Goal: Find specific page/section

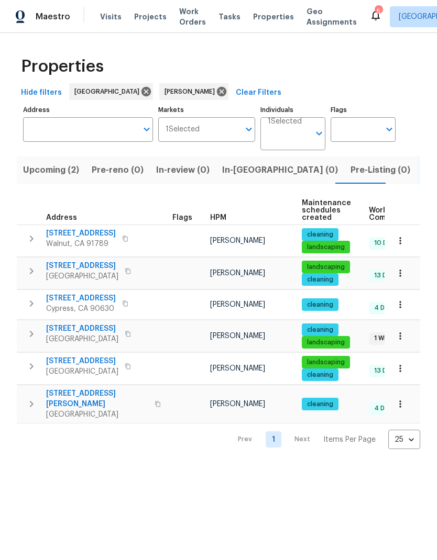
scroll to position [0, 17]
click at [39, 165] on span "Upcoming (2)" at bounding box center [34, 170] width 56 height 15
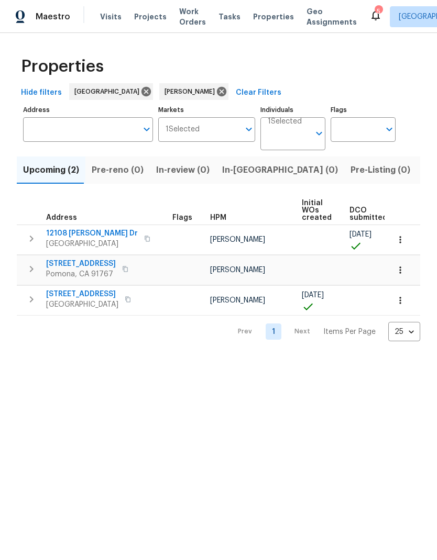
click at [422, 163] on span "Listed (6)" at bounding box center [442, 170] width 40 height 15
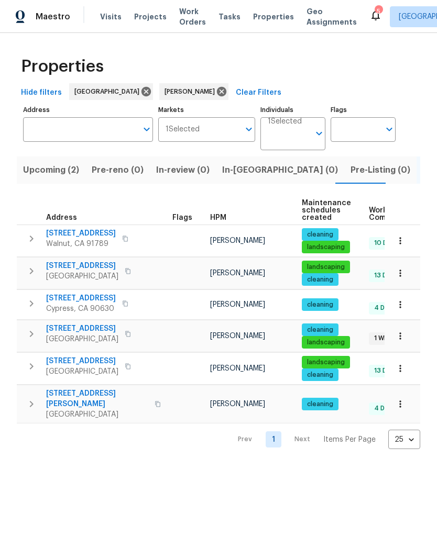
scroll to position [0, -1]
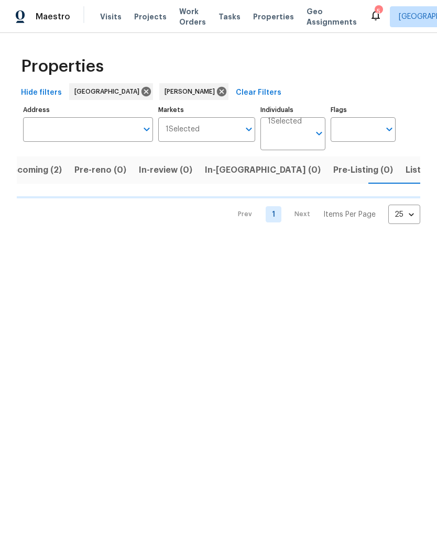
scroll to position [0, 17]
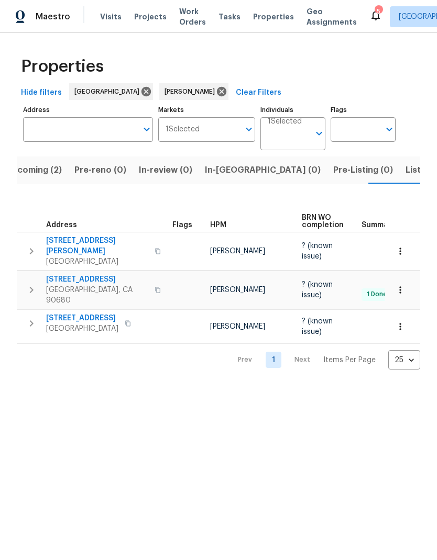
click at [33, 176] on span "Upcoming (2)" at bounding box center [34, 170] width 56 height 15
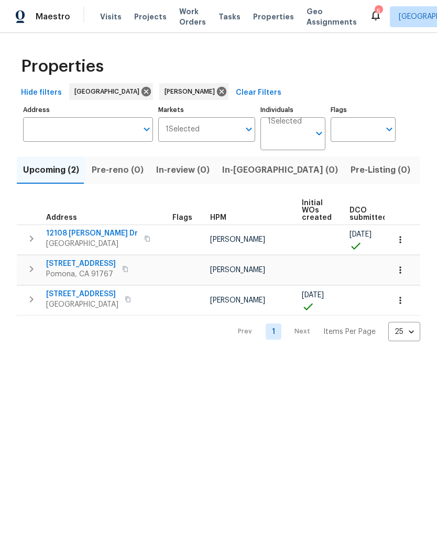
click at [422, 166] on span "Listed (6)" at bounding box center [442, 170] width 40 height 15
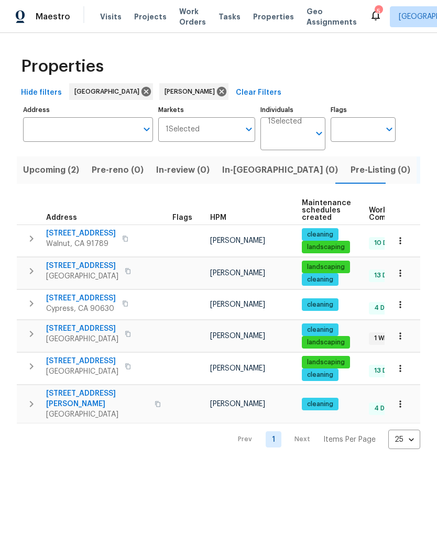
click at [76, 396] on span "[STREET_ADDRESS][PERSON_NAME]" at bounding box center [97, 398] width 102 height 21
click at [155, 401] on icon "button" at bounding box center [157, 404] width 5 height 6
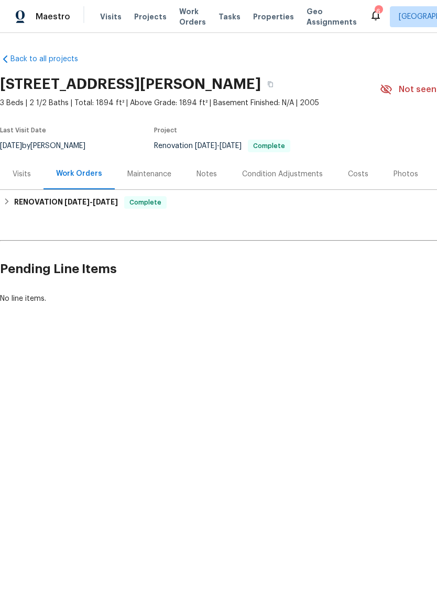
click at [26, 176] on div "Visits" at bounding box center [22, 174] width 18 height 10
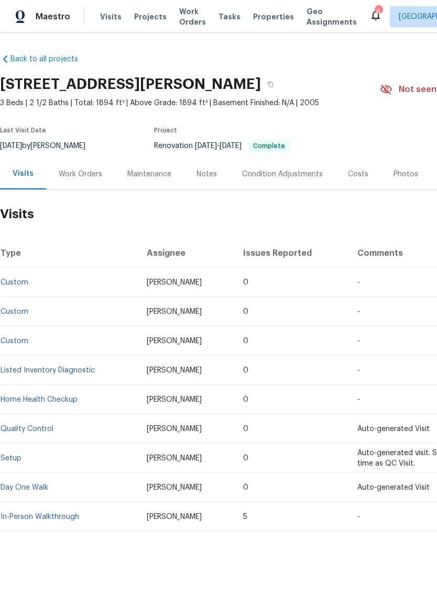
click at [80, 369] on link "Listed Inventory Diagnostic" at bounding box center [48, 370] width 94 height 7
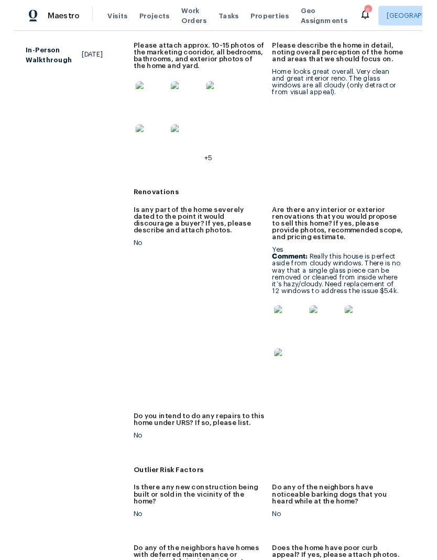
scroll to position [321, 0]
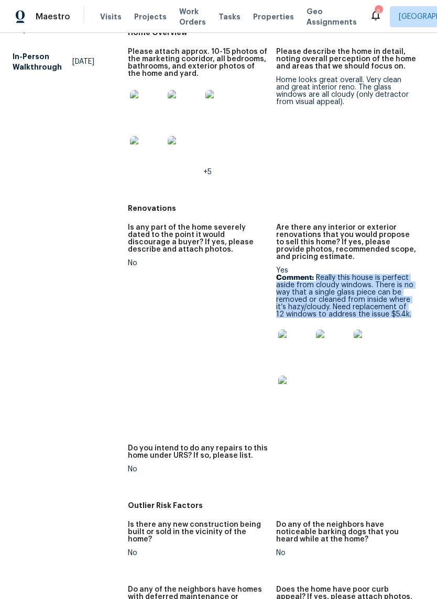
click at [285, 348] on img at bounding box center [294, 346] width 33 height 33
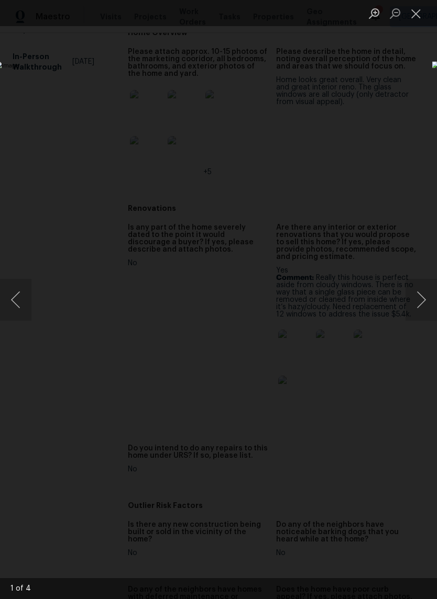
click at [421, 298] on button "Next image" at bounding box center [420, 300] width 31 height 42
click at [423, 300] on button "Next image" at bounding box center [420, 300] width 31 height 42
click at [414, 298] on button "Next image" at bounding box center [420, 300] width 31 height 42
click at [425, 297] on button "Next image" at bounding box center [420, 300] width 31 height 42
click at [428, 301] on button "Next image" at bounding box center [420, 300] width 31 height 42
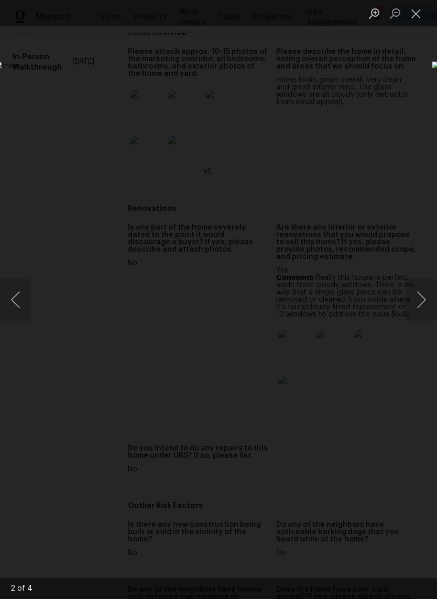
click at [424, 303] on button "Next image" at bounding box center [420, 300] width 31 height 42
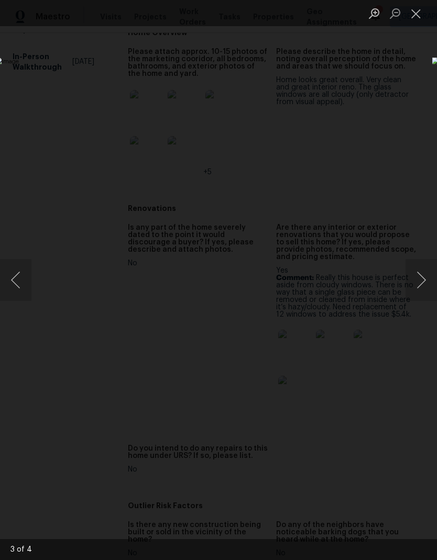
click at [341, 87] on div "Lightbox" at bounding box center [218, 280] width 437 height 560
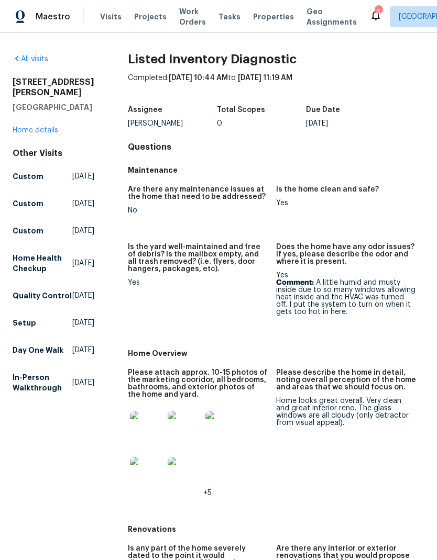
scroll to position [0, 0]
